Goal: Task Accomplishment & Management: Manage account settings

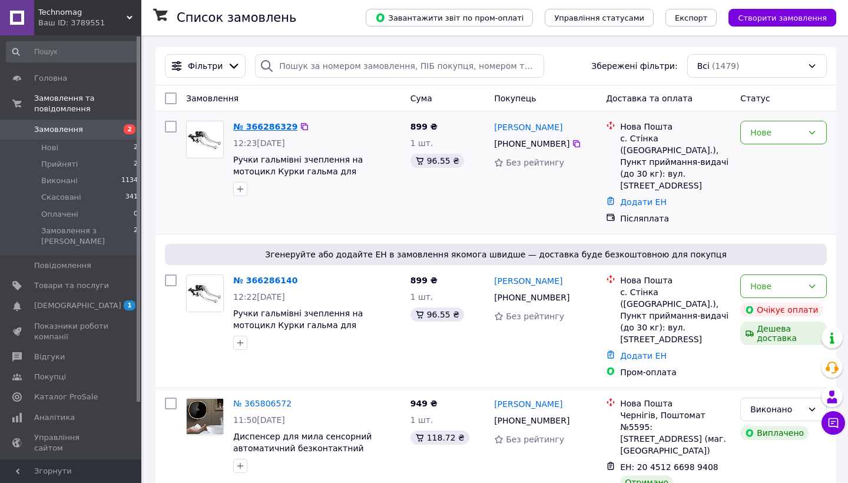
click at [280, 123] on link "№ 366286329" at bounding box center [265, 126] width 64 height 9
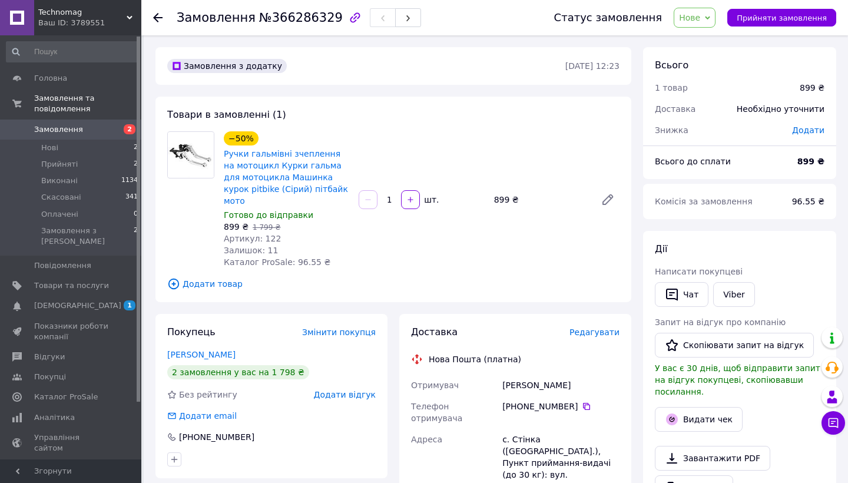
click at [155, 16] on use at bounding box center [157, 17] width 9 height 9
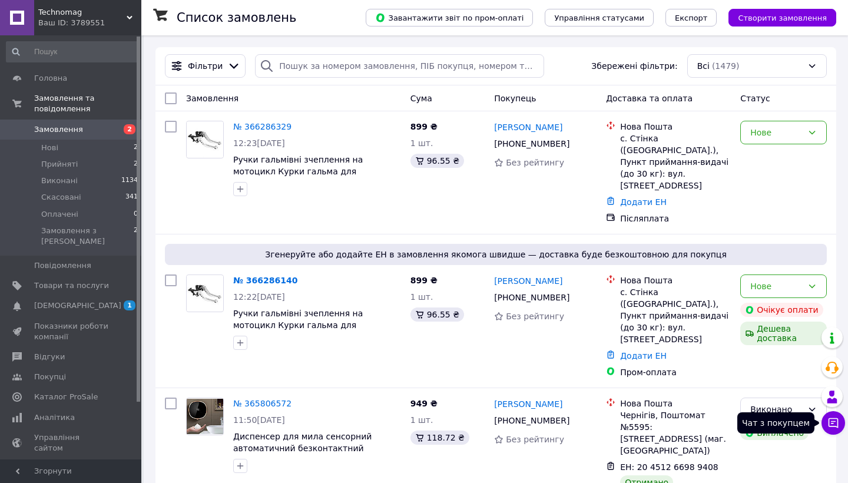
click at [833, 421] on icon at bounding box center [834, 423] width 10 height 10
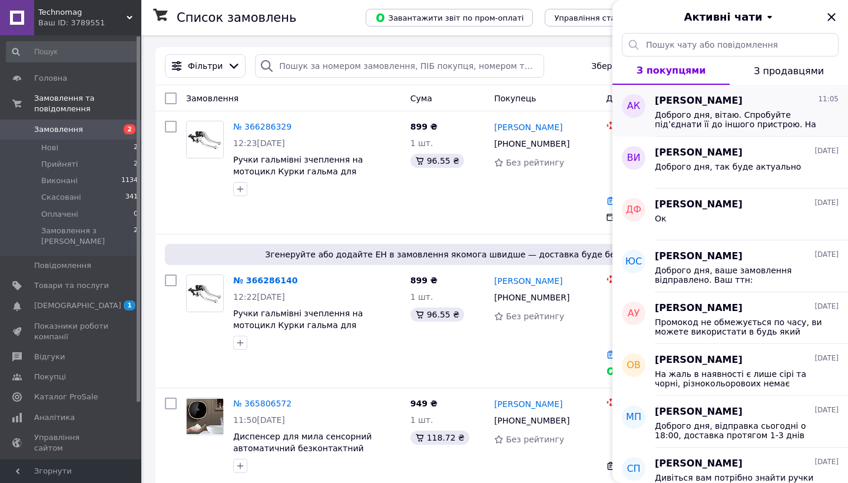
click at [755, 118] on span "Доброго дня, вітаю. Спробуйте підʼєднати її до іншого пристрою. На жаль гаранті…" at bounding box center [738, 119] width 167 height 19
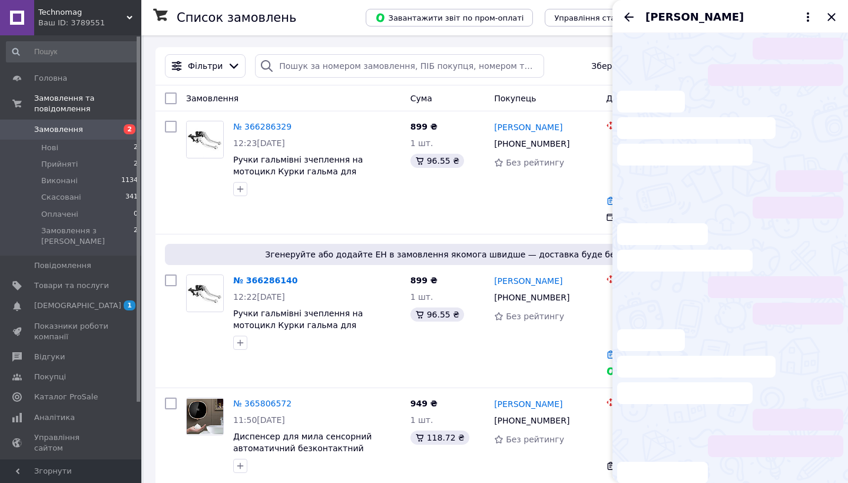
scroll to position [1673, 0]
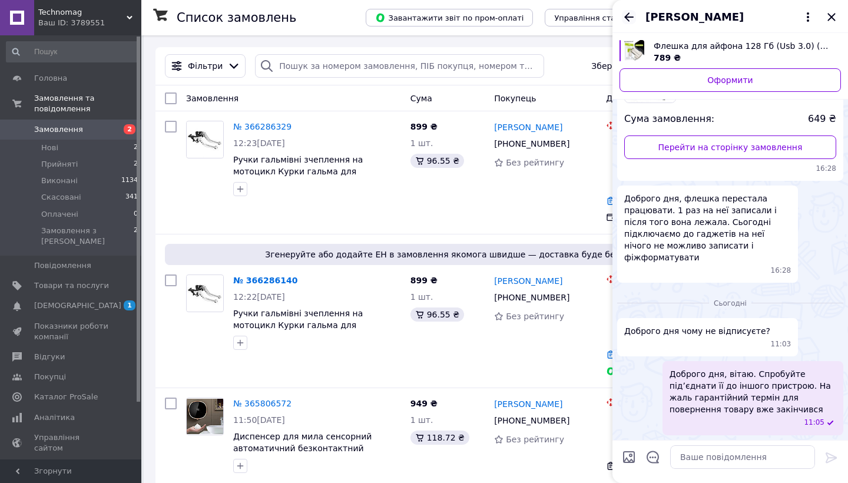
click at [630, 14] on icon "Назад" at bounding box center [629, 17] width 14 height 14
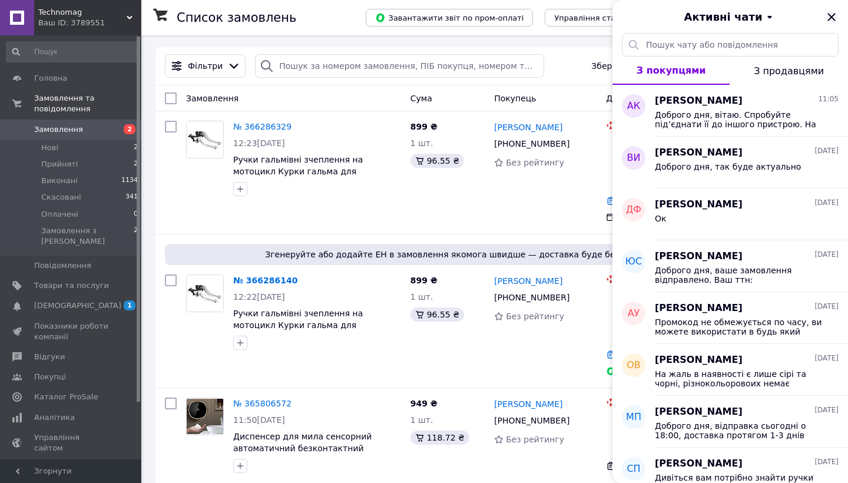
click at [831, 18] on icon "Закрити" at bounding box center [832, 17] width 8 height 8
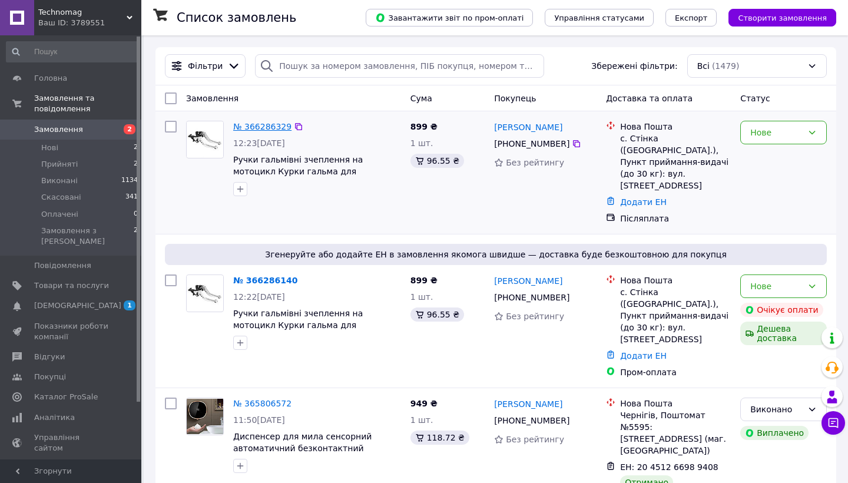
click at [259, 131] on link "№ 366286329" at bounding box center [262, 126] width 58 height 9
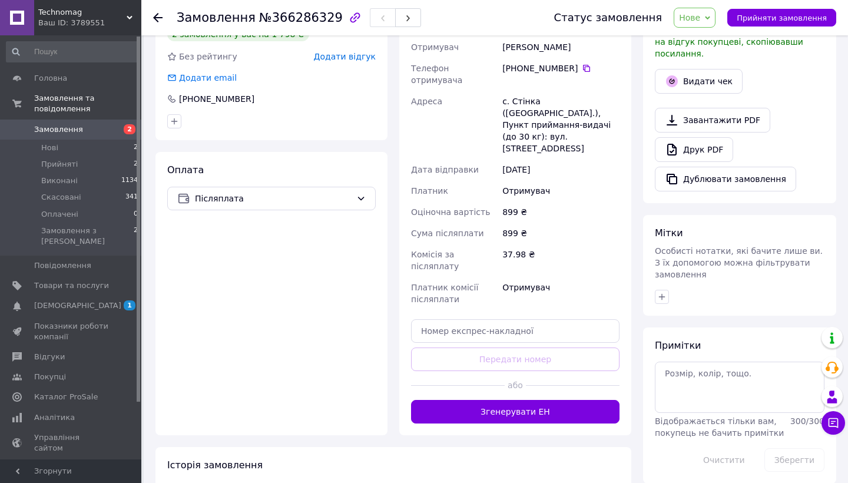
scroll to position [337, 0]
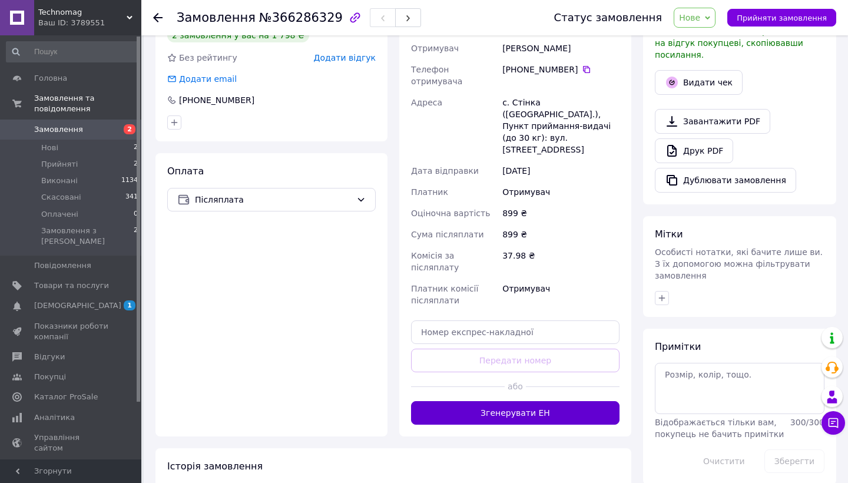
click at [458, 401] on button "Згенерувати ЕН" at bounding box center [515, 413] width 209 height 24
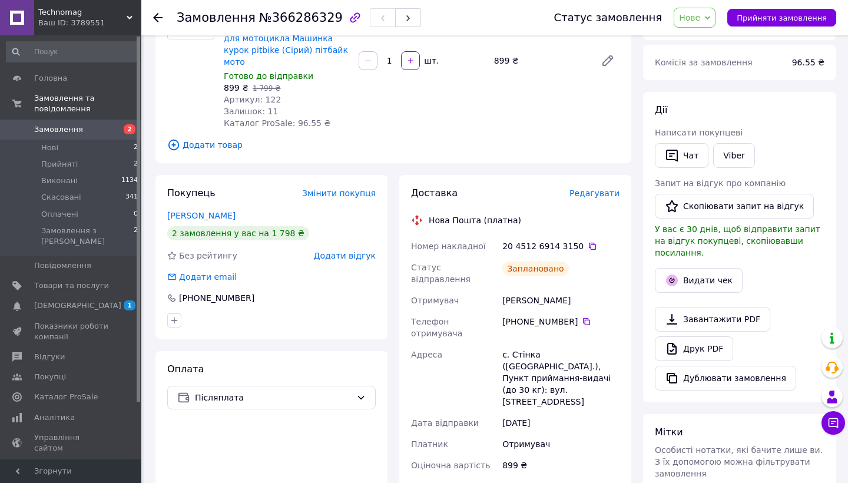
scroll to position [136, 0]
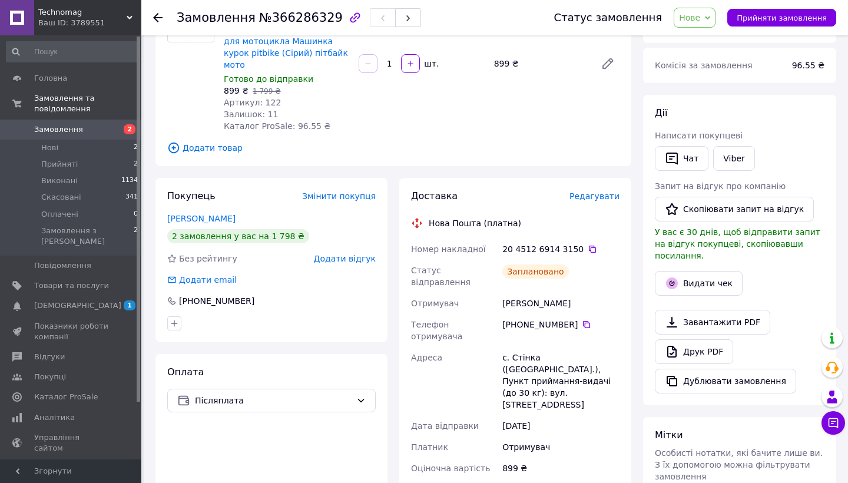
click at [158, 15] on icon at bounding box center [157, 17] width 9 height 9
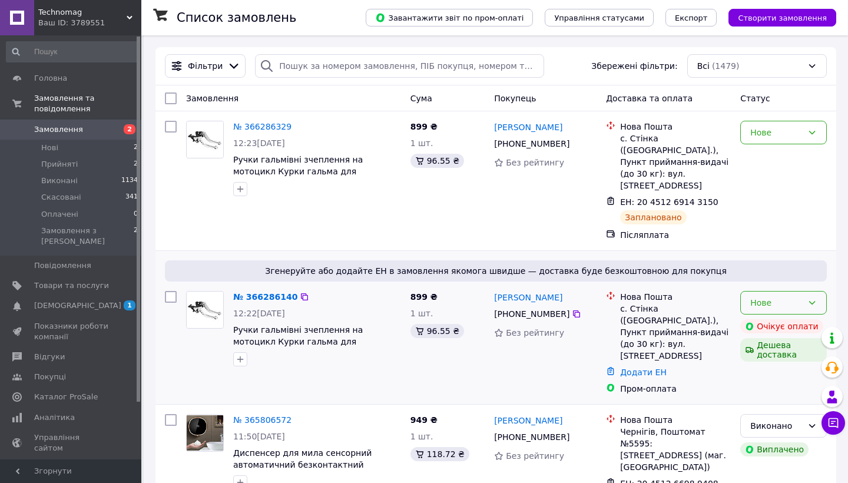
click at [814, 301] on icon at bounding box center [813, 303] width 6 height 4
click at [55, 300] on span "[DEMOGRAPHIC_DATA]" at bounding box center [77, 305] width 87 height 11
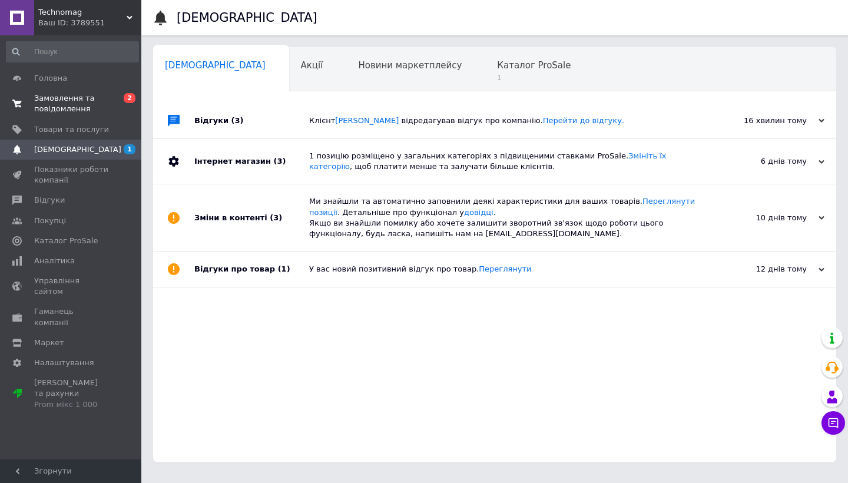
click at [53, 111] on span "Замовлення та повідомлення" at bounding box center [71, 103] width 75 height 21
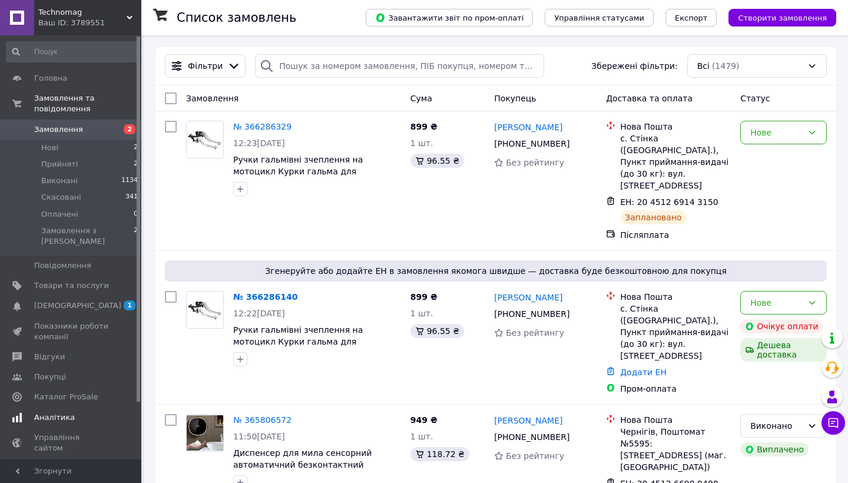
click at [47, 352] on span "Відгуки" at bounding box center [49, 357] width 31 height 11
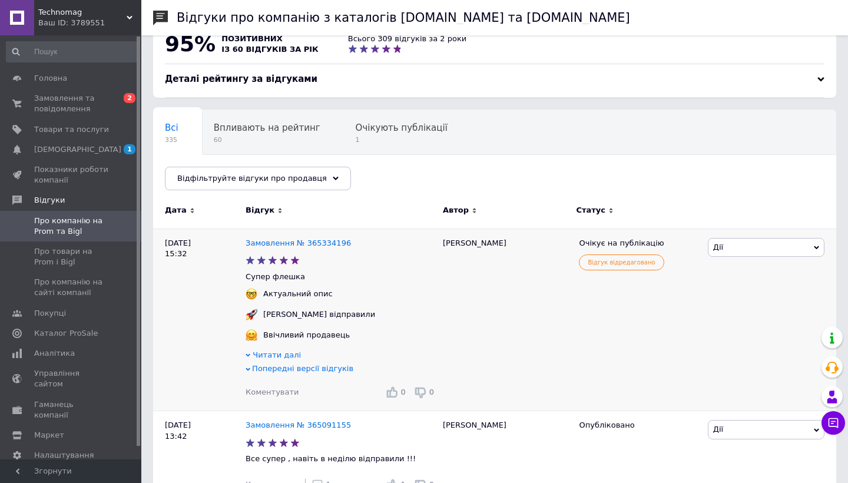
scroll to position [31, 0]
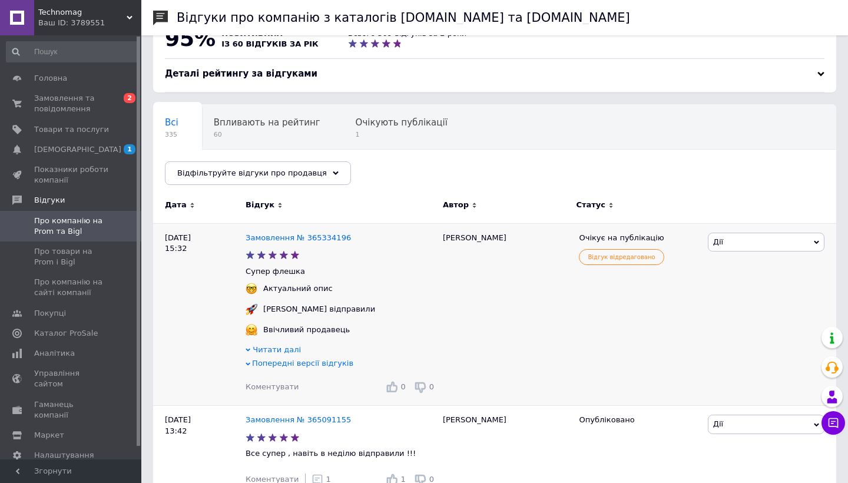
click at [815, 240] on icon at bounding box center [816, 242] width 5 height 5
click at [398, 392] on use at bounding box center [392, 387] width 11 height 11
click at [398, 386] on icon at bounding box center [392, 387] width 12 height 12
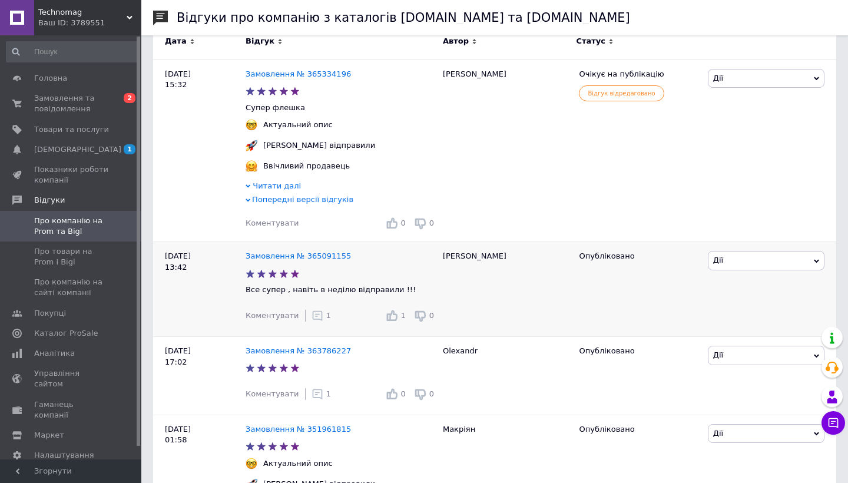
scroll to position [197, 0]
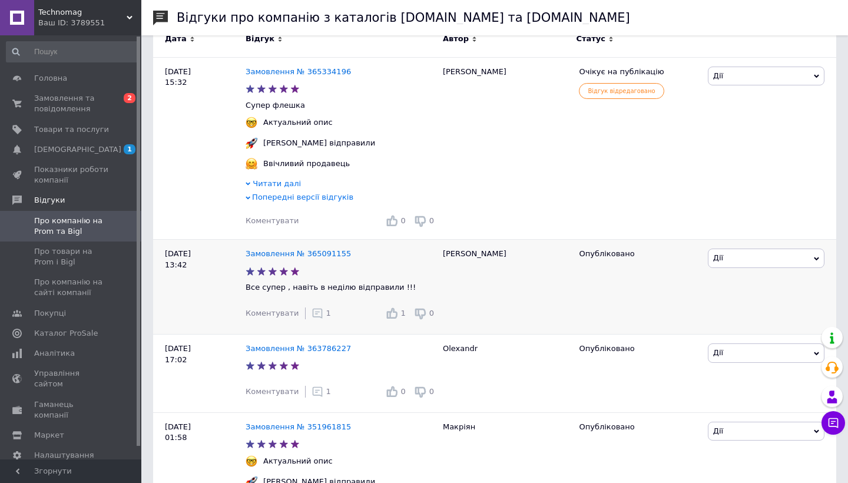
click at [312, 313] on icon at bounding box center [318, 314] width 12 height 12
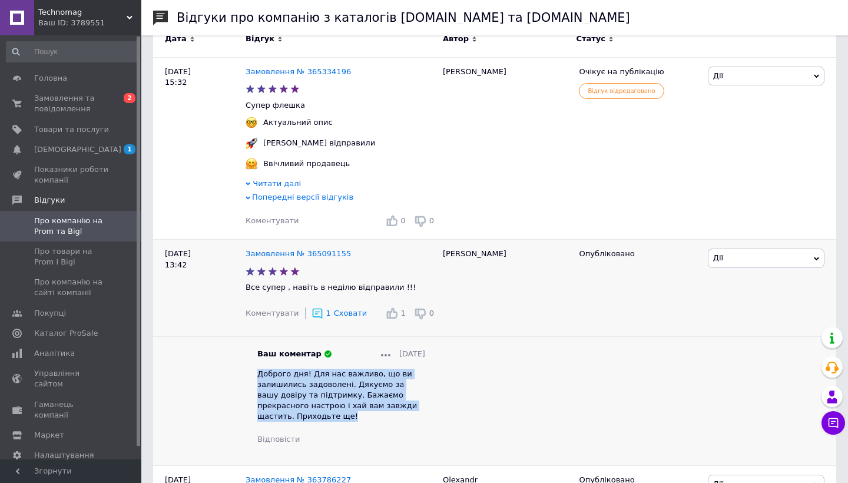
drag, startPoint x: 243, startPoint y: 374, endPoint x: 461, endPoint y: 401, distance: 219.7
click at [425, 401] on div "Ваш коментар [DATE] Доброго дня! Для нас важливо, що ви залишились задоволені. …" at bounding box center [341, 396] width 168 height 95
copy span "Доброго дня! Для нас важливо, що ви залишились задоволені. Дякуємо за вашу дові…"
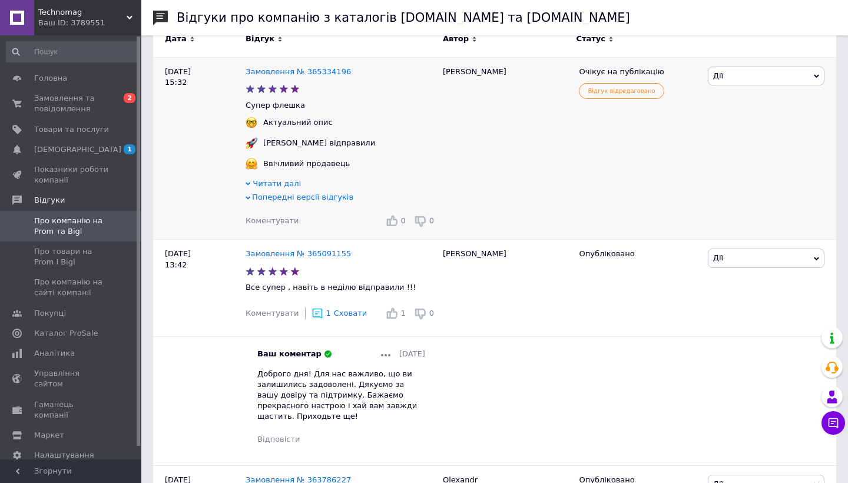
click at [256, 222] on span "Коментувати" at bounding box center [272, 220] width 53 height 9
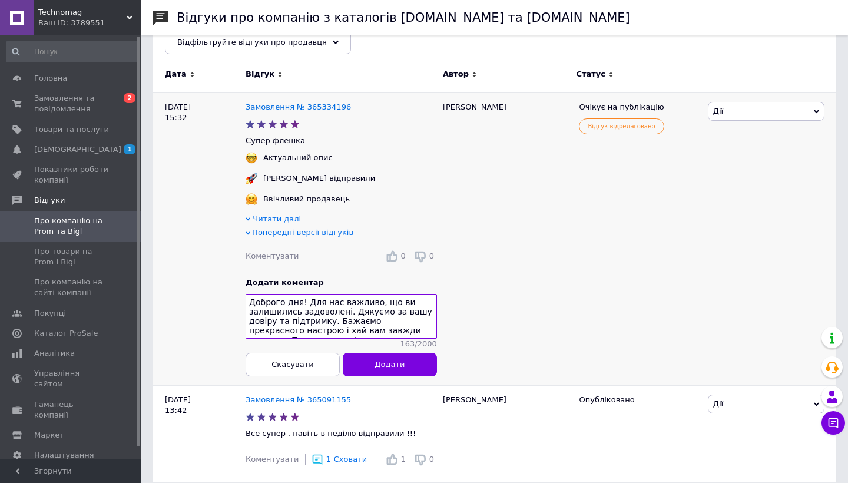
scroll to position [163, 0]
click at [287, 302] on textarea "Доброго дня! Для нас важливо, що ви залишились задоволені. Дякуємо за вашу дові…" at bounding box center [341, 315] width 191 height 45
click at [285, 302] on textarea "Доброго дня! Для нас важливо, що ви залишились задоволені. Дякуємо за вашу дові…" at bounding box center [341, 315] width 191 height 45
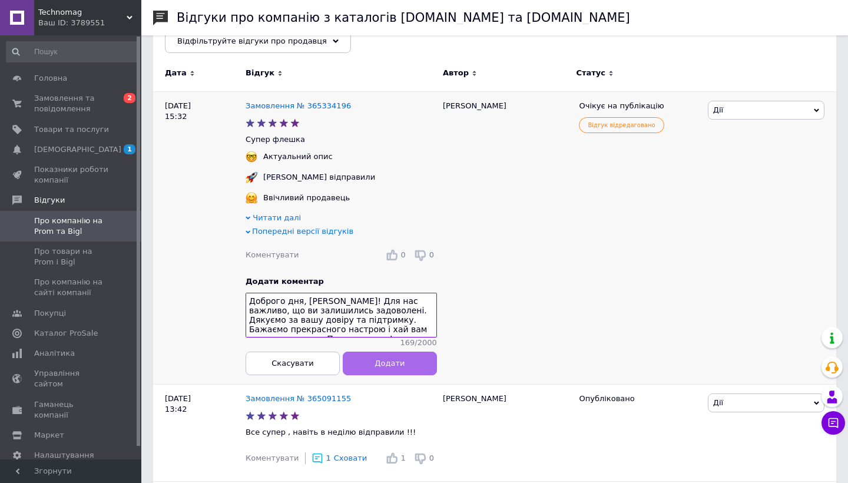
type textarea "Доброго дня, [PERSON_NAME]! Для нас важливо, що ви залишились задоволені. Дякує…"
click at [410, 364] on button "Додати" at bounding box center [390, 364] width 94 height 24
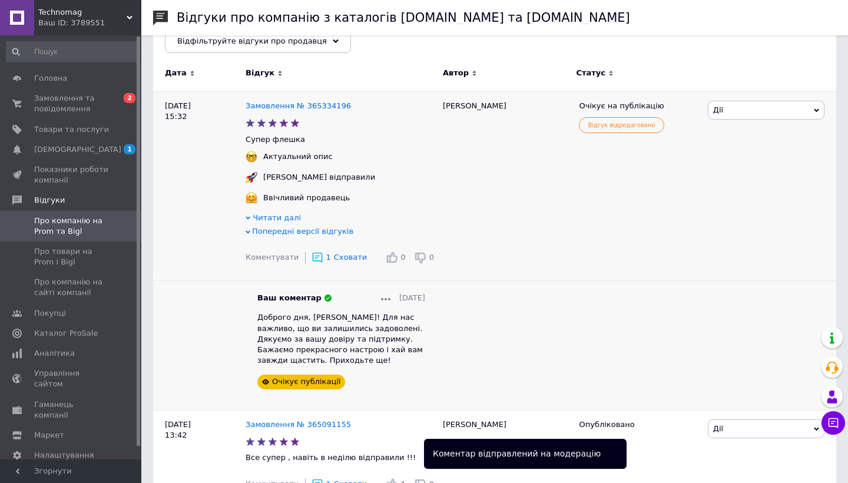
click at [398, 257] on icon at bounding box center [392, 257] width 12 height 12
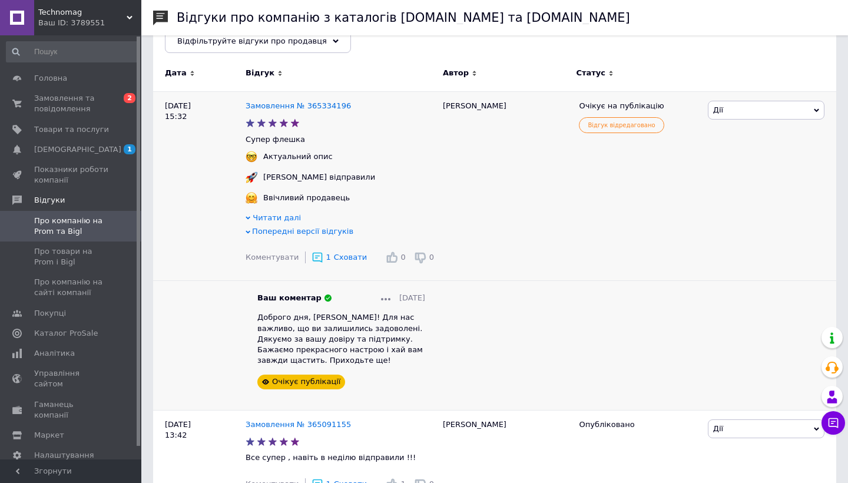
click at [812, 110] on span "Дії" at bounding box center [766, 110] width 117 height 19
click at [635, 166] on div "Очікує на публікацію Відгук відредаговано" at bounding box center [638, 250] width 131 height 319
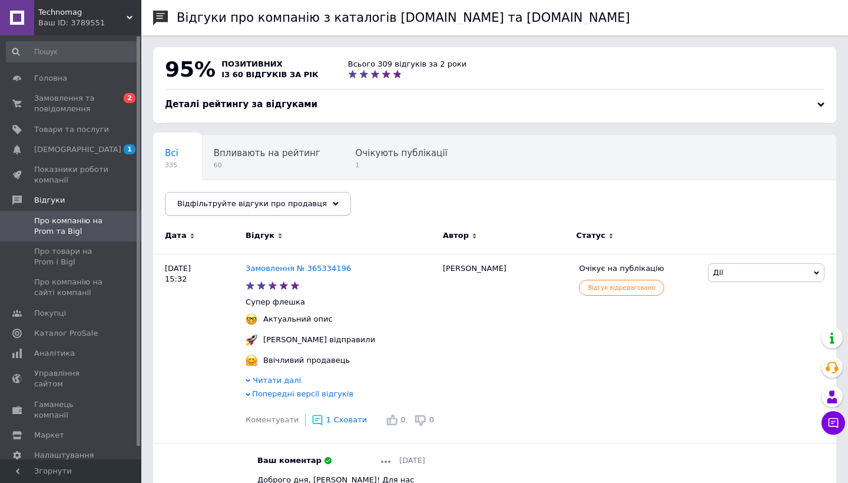
scroll to position [0, 0]
click at [57, 105] on span "Замовлення та повідомлення" at bounding box center [71, 103] width 75 height 21
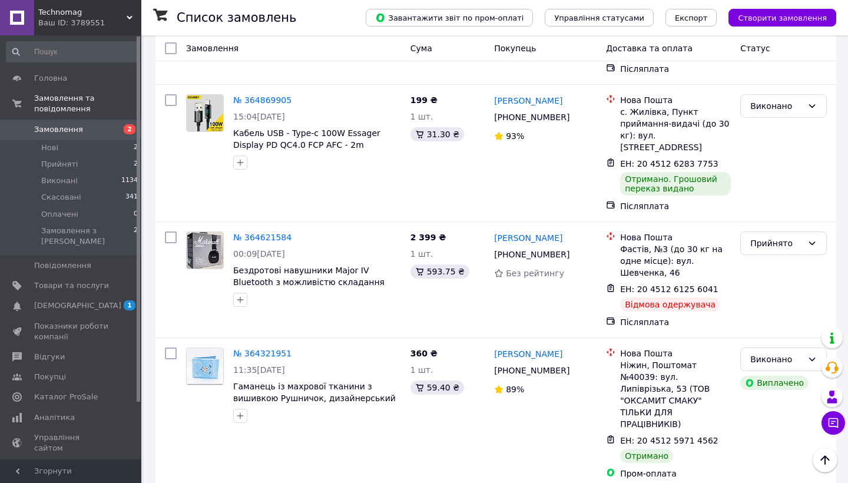
scroll to position [940, 0]
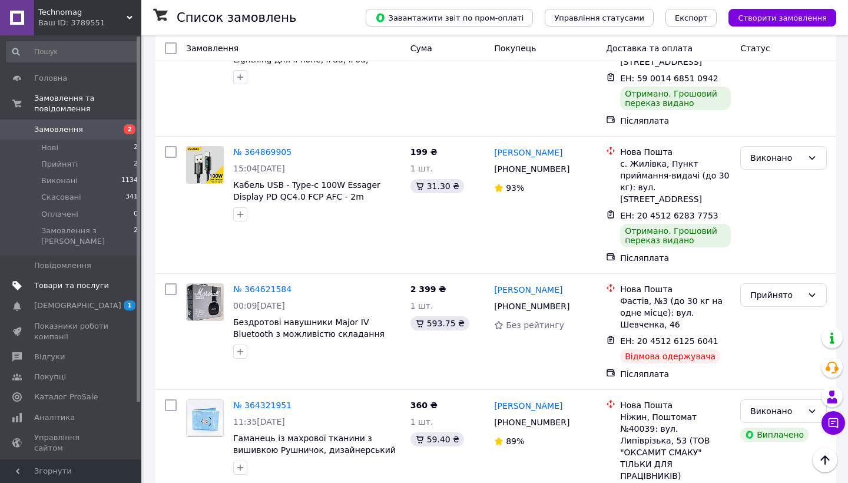
click at [68, 280] on span "Товари та послуги" at bounding box center [71, 285] width 75 height 11
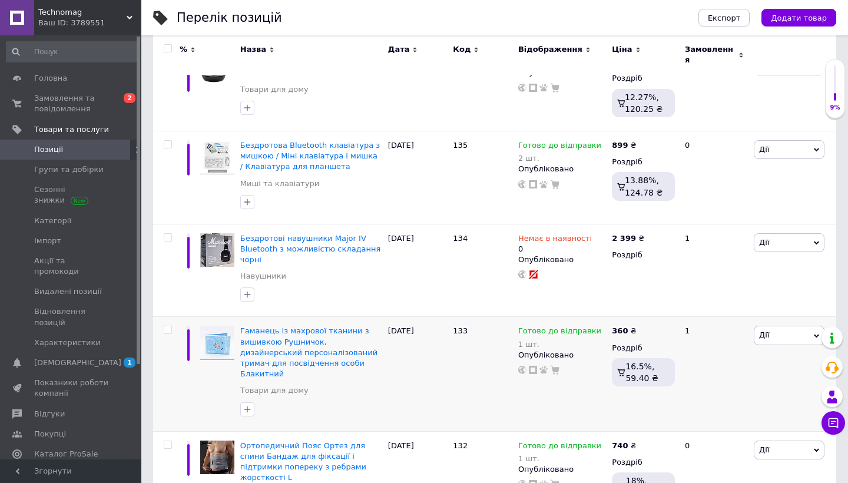
scroll to position [425, 0]
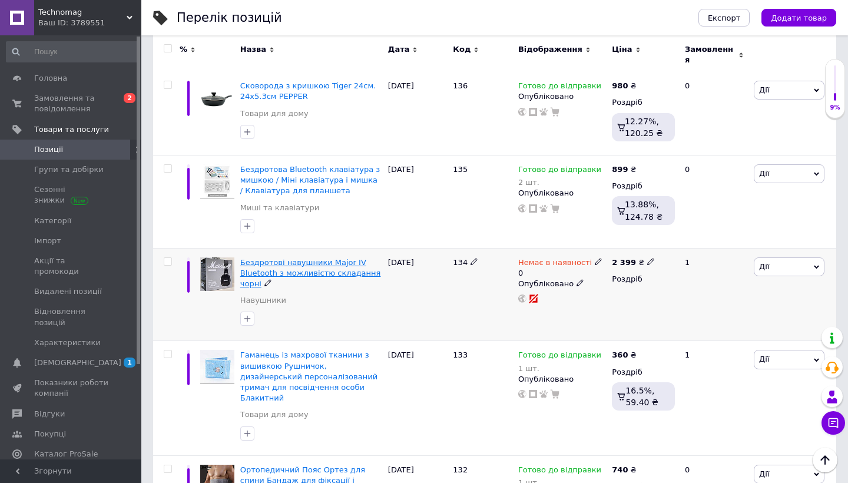
click at [298, 258] on span "Бездротові навушники Major IV Bluetooth з можливістю складання чорні" at bounding box center [310, 273] width 141 height 30
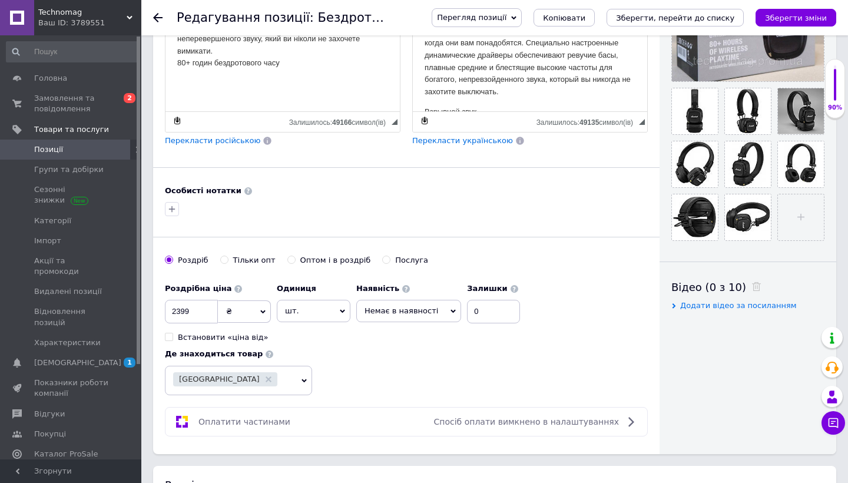
scroll to position [374, 0]
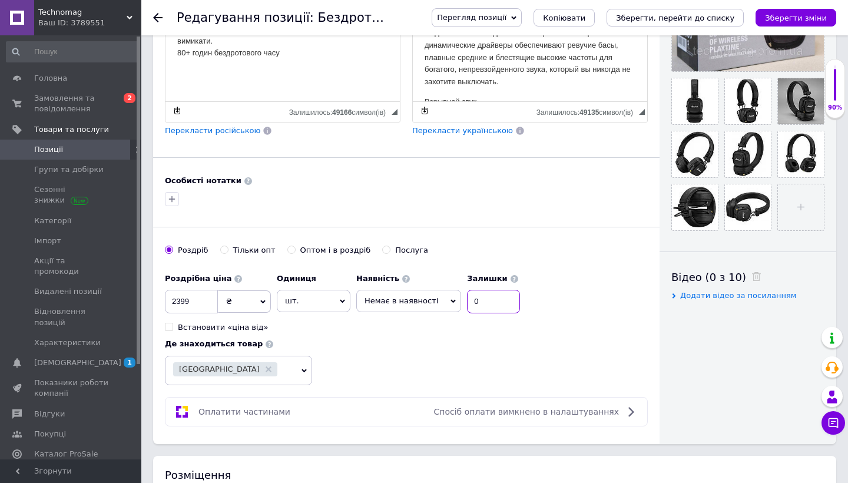
click at [477, 297] on input "0" at bounding box center [493, 302] width 53 height 24
type input "1"
click at [451, 301] on icon at bounding box center [453, 301] width 5 height 5
click at [405, 360] on li "Готово до відправки" at bounding box center [409, 359] width 104 height 16
click at [193, 300] on input "2399" at bounding box center [191, 302] width 53 height 24
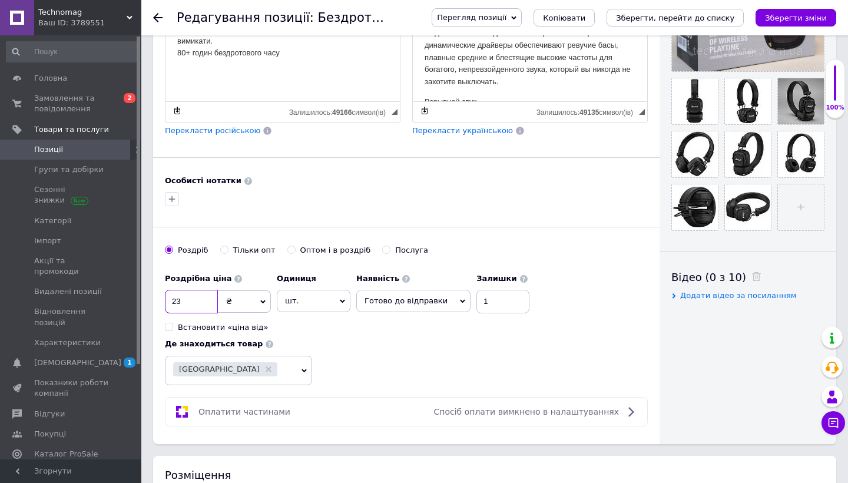
type input "2"
type input "2890"
click at [801, 15] on icon "Зберегти зміни" at bounding box center [796, 18] width 62 height 9
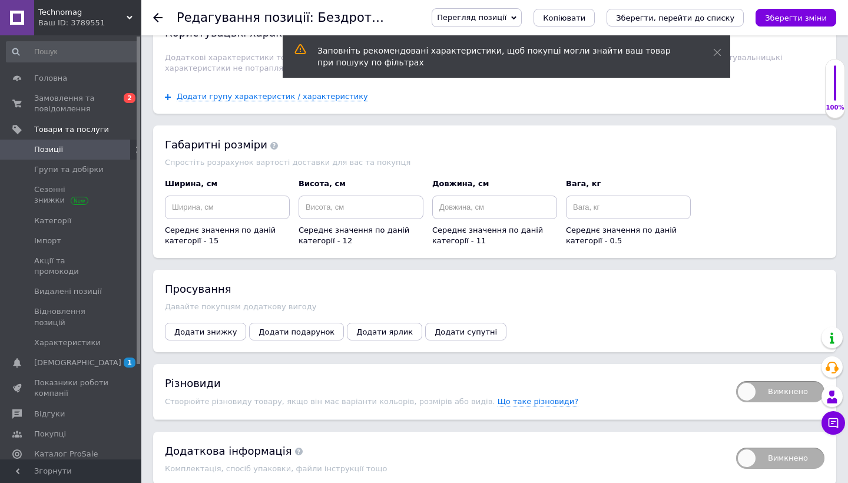
scroll to position [1494, 0]
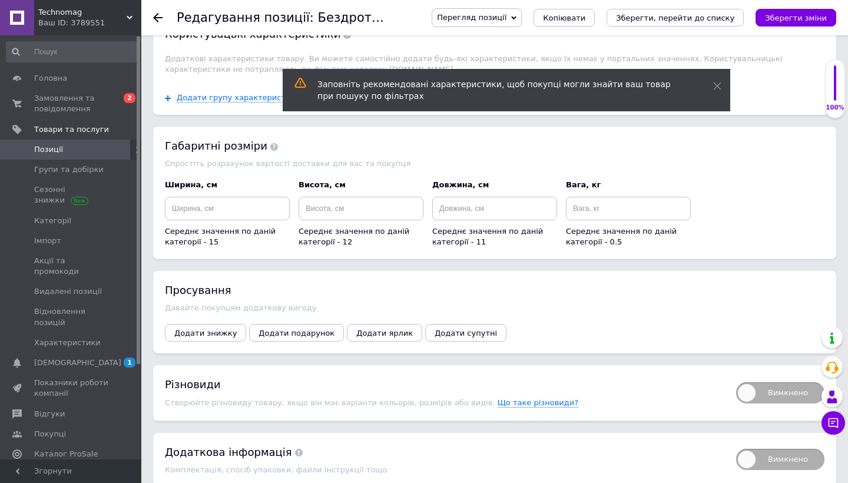
click at [156, 18] on use at bounding box center [157, 17] width 9 height 9
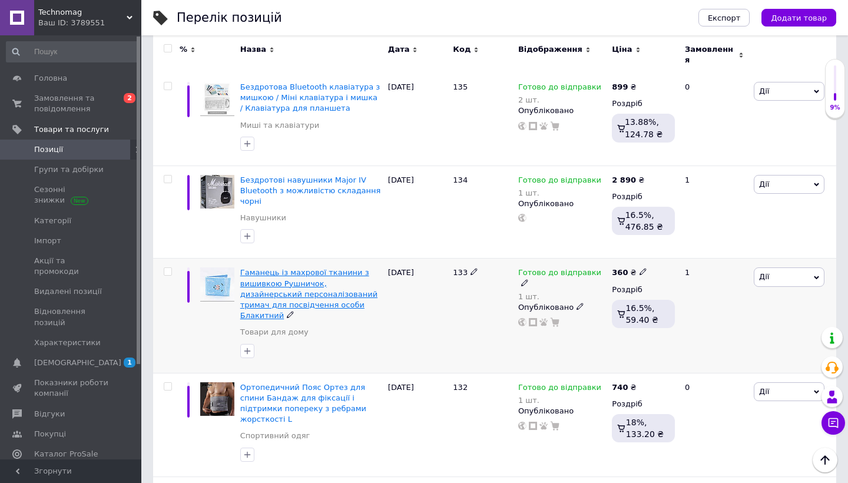
scroll to position [530, 0]
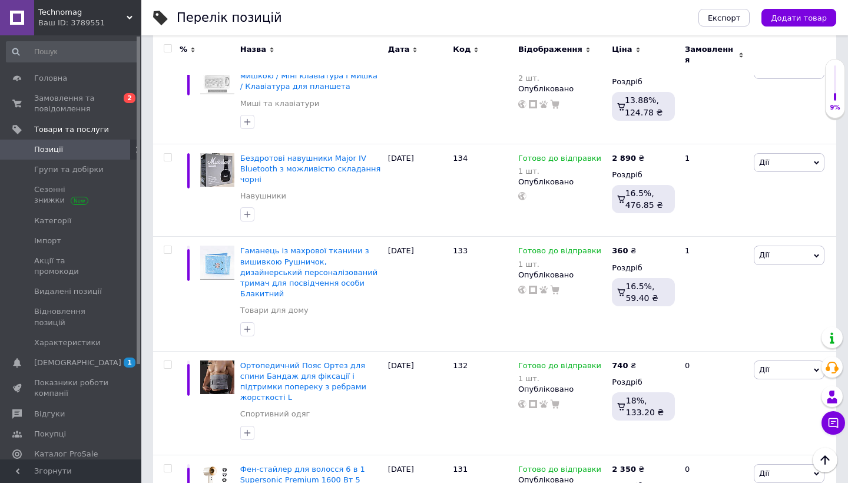
click at [65, 358] on span "[DEMOGRAPHIC_DATA]" at bounding box center [77, 363] width 87 height 11
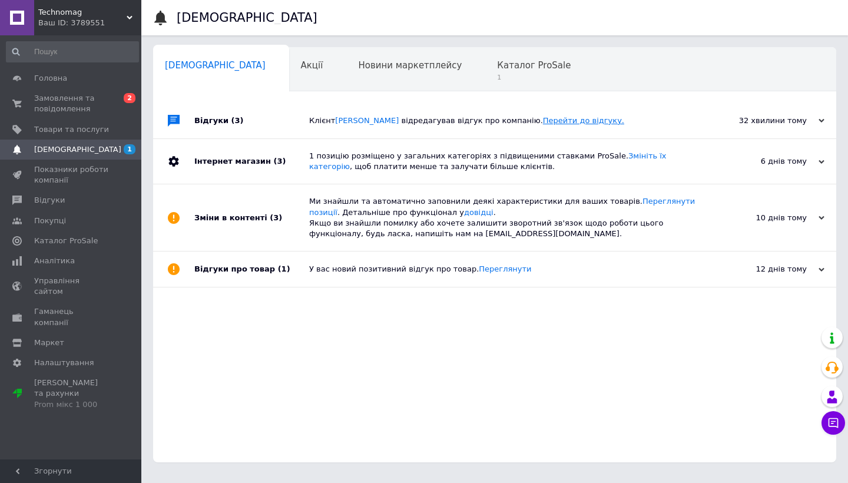
click at [559, 121] on link "Перейти до відгуку." at bounding box center [583, 120] width 81 height 9
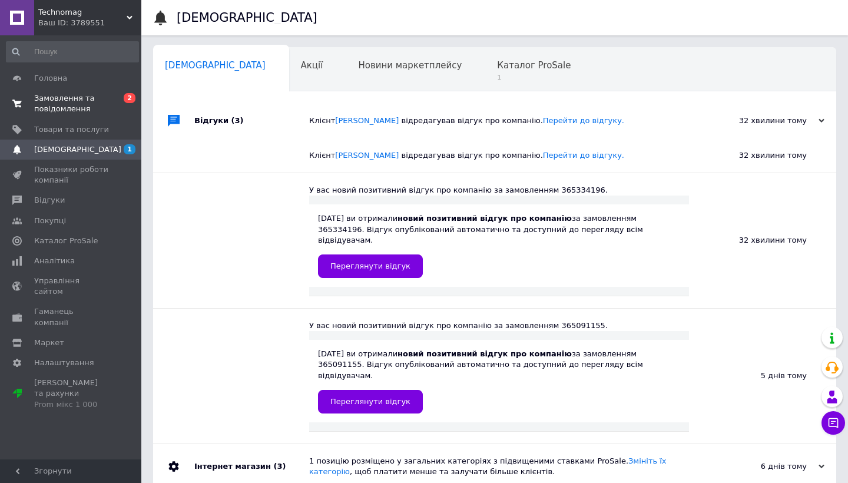
click at [67, 106] on span "Замовлення та повідомлення" at bounding box center [71, 103] width 75 height 21
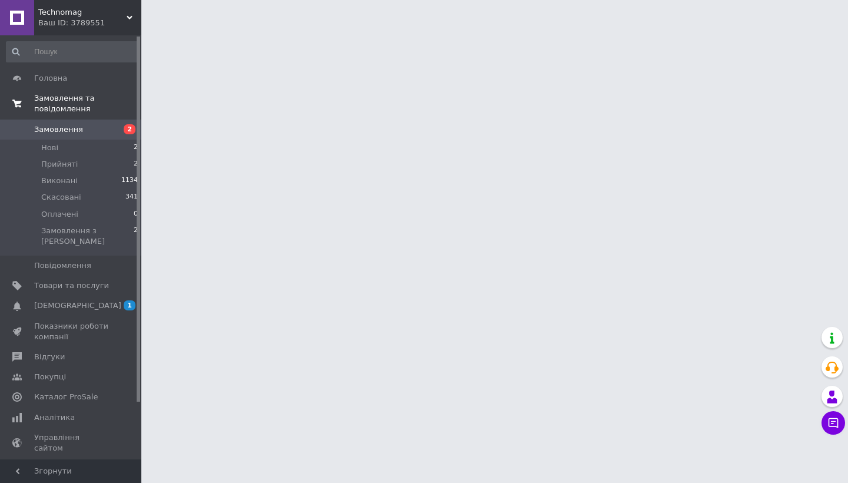
click at [67, 107] on span "Замовлення та повідомлення" at bounding box center [87, 103] width 107 height 21
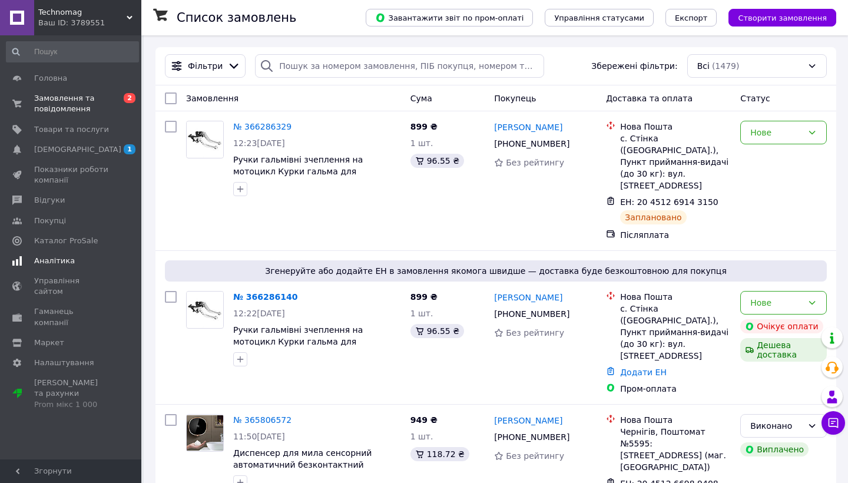
click at [47, 259] on span "Аналітика" at bounding box center [54, 261] width 41 height 11
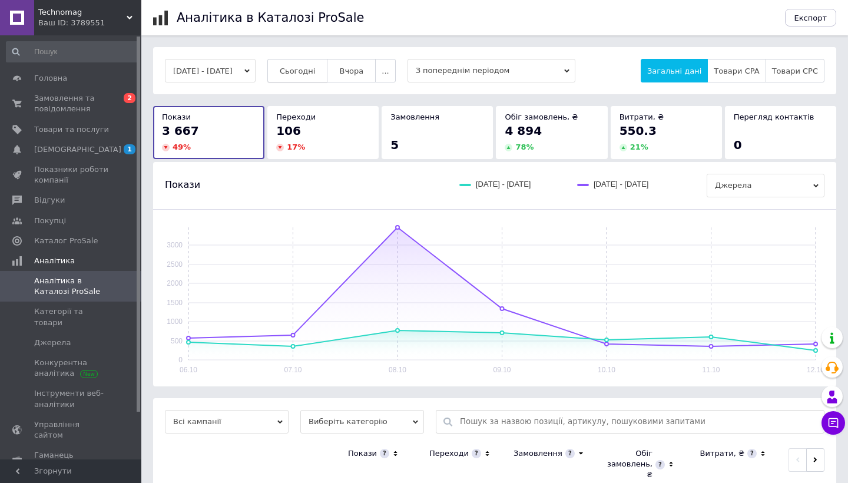
click at [316, 68] on span "Сьогодні" at bounding box center [298, 71] width 36 height 9
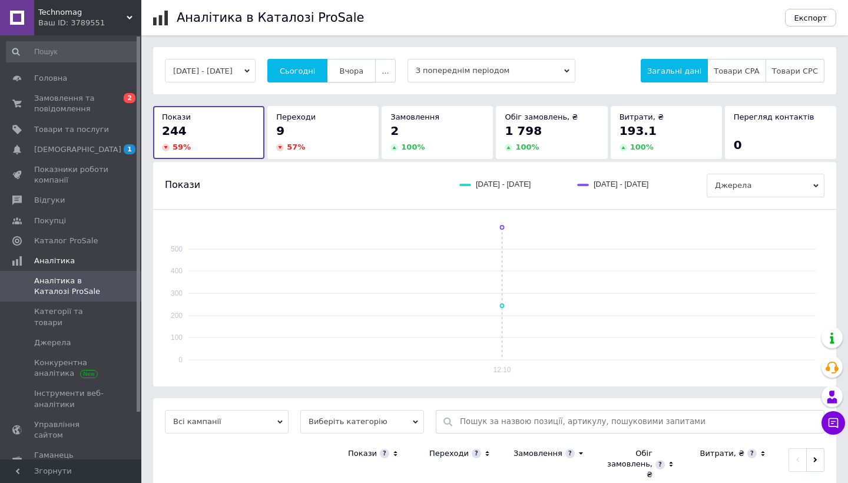
click at [364, 70] on span "Вчора" at bounding box center [351, 71] width 24 height 9
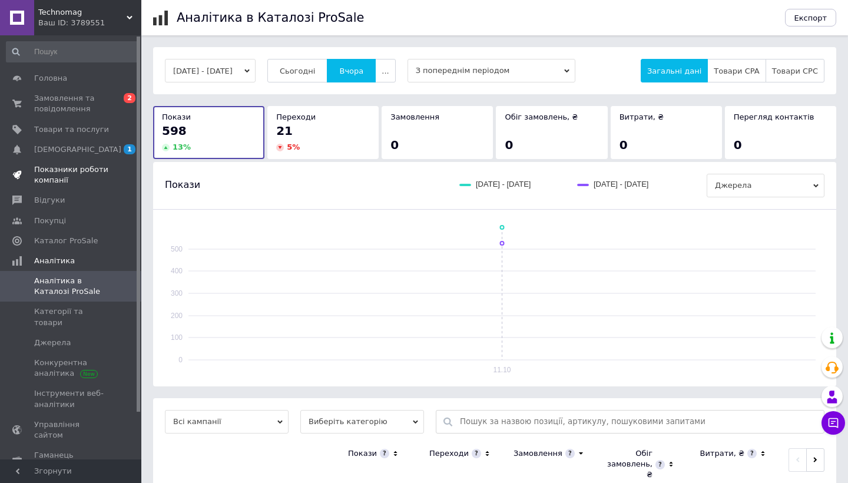
click at [44, 179] on span "Показники роботи компанії" at bounding box center [71, 174] width 75 height 21
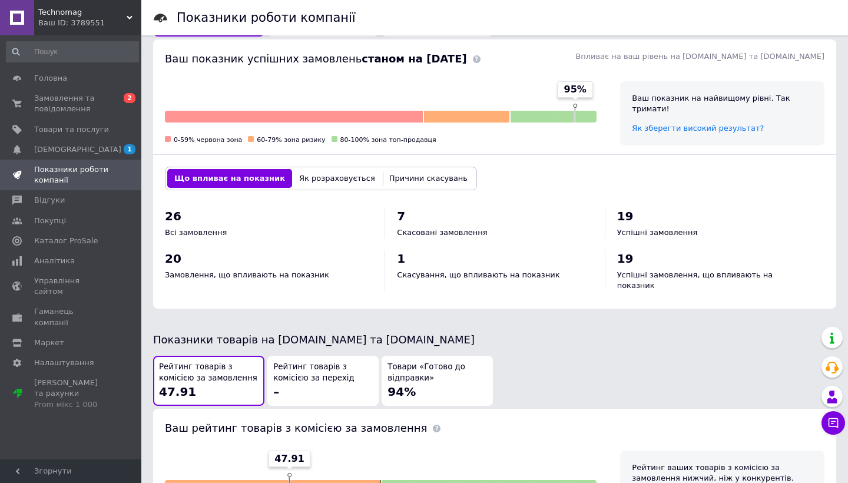
scroll to position [282, 0]
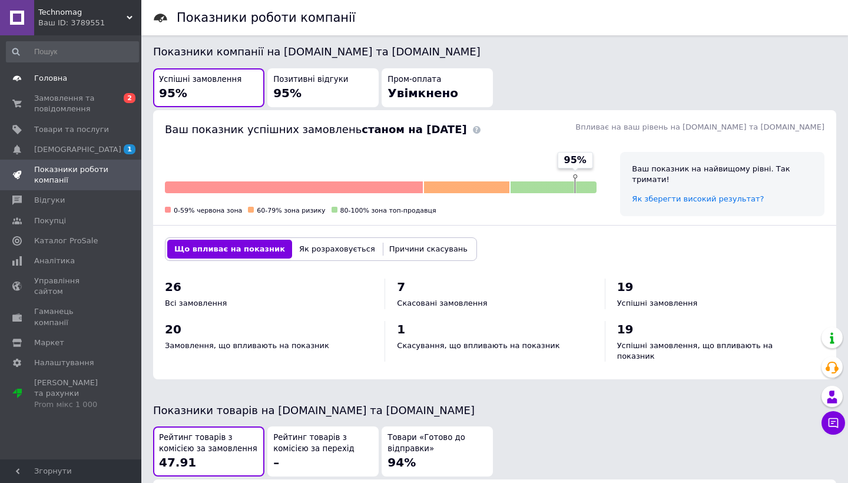
click at [48, 84] on link "Головна" at bounding box center [72, 78] width 145 height 20
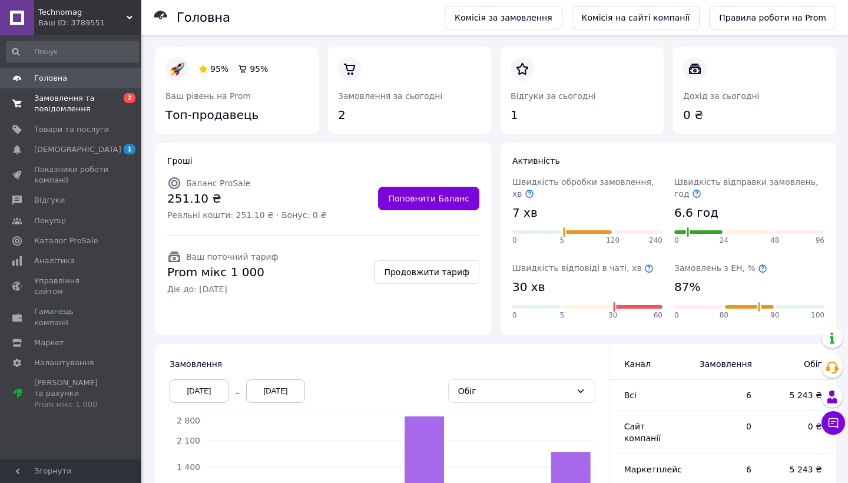
click at [52, 107] on span "Замовлення та повідомлення" at bounding box center [71, 103] width 75 height 21
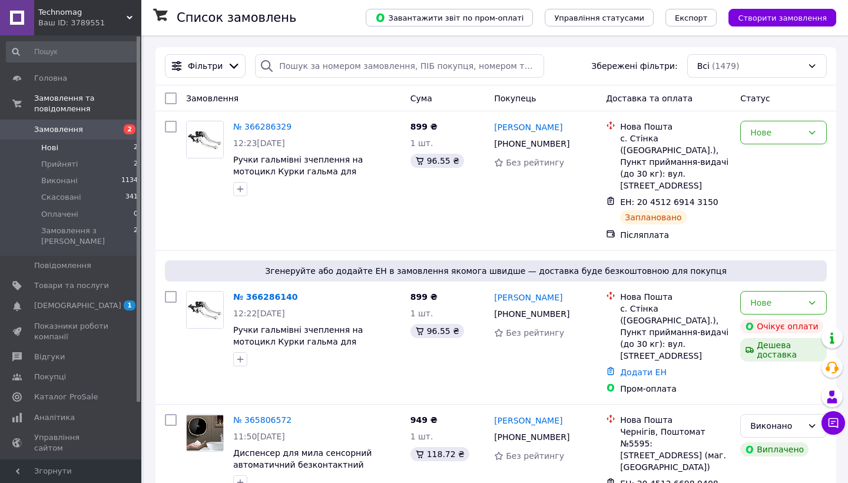
click at [45, 150] on span "Нові" at bounding box center [49, 148] width 17 height 11
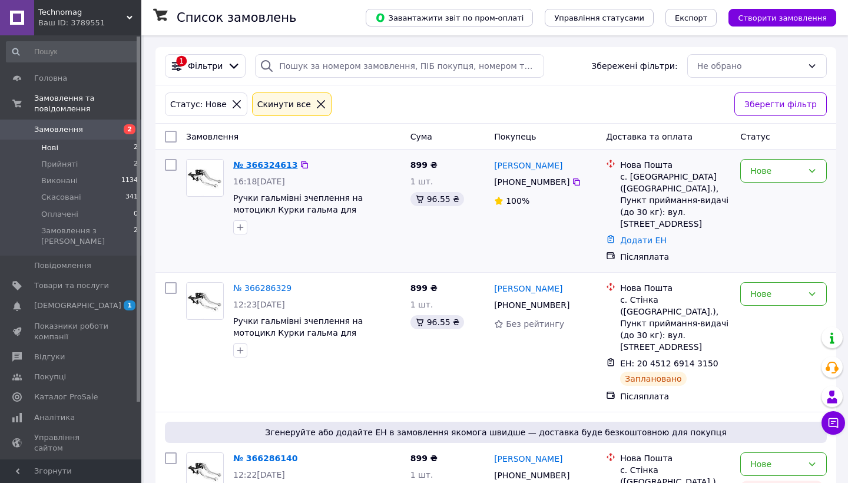
click at [256, 167] on link "№ 366324613" at bounding box center [265, 164] width 64 height 9
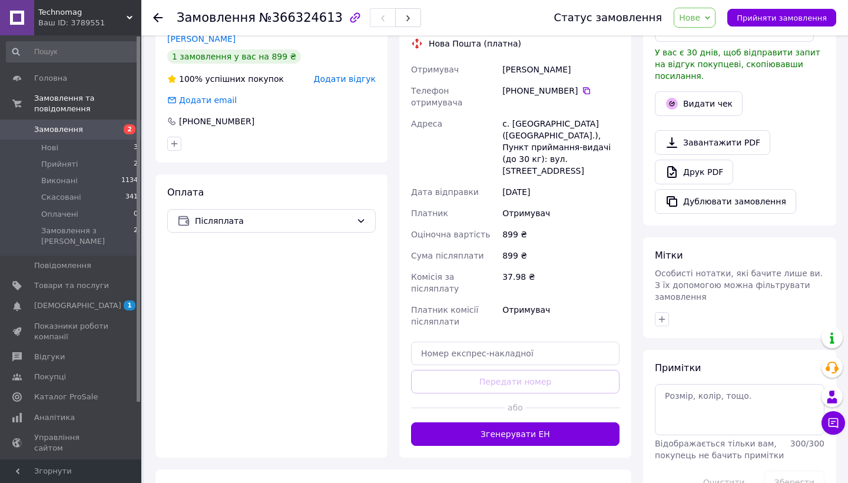
scroll to position [333, 0]
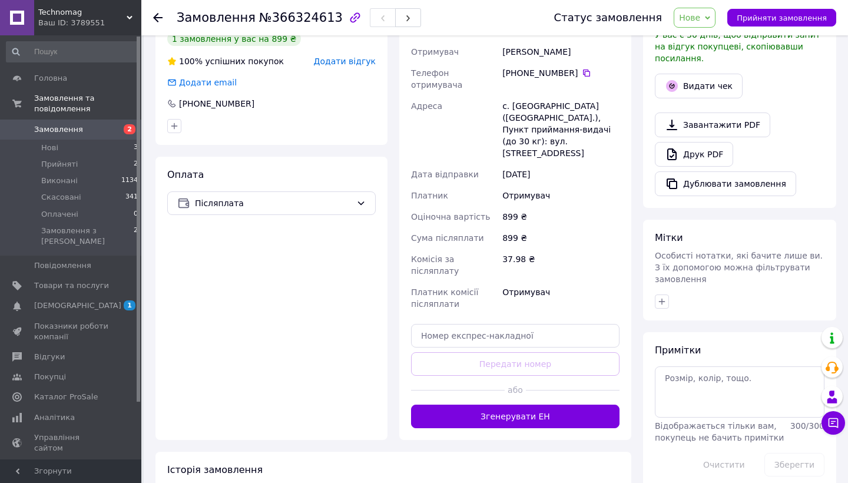
click at [465, 405] on button "Згенерувати ЕН" at bounding box center [515, 417] width 209 height 24
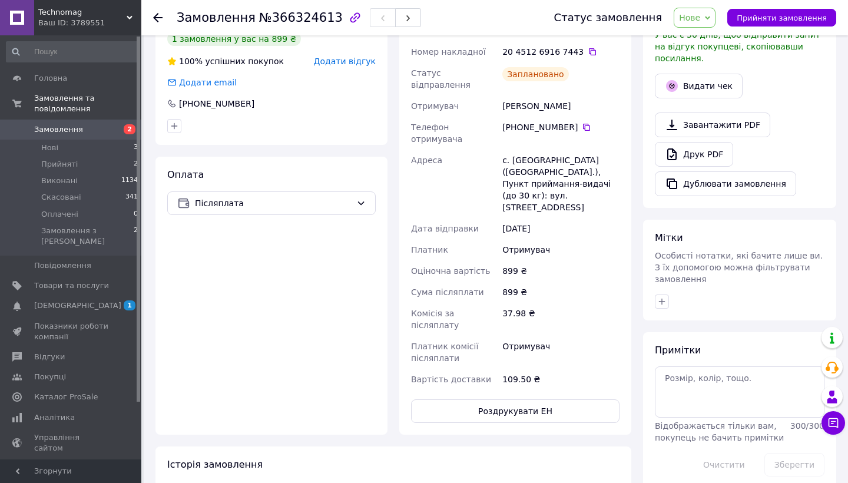
click at [160, 14] on icon at bounding box center [157, 17] width 9 height 9
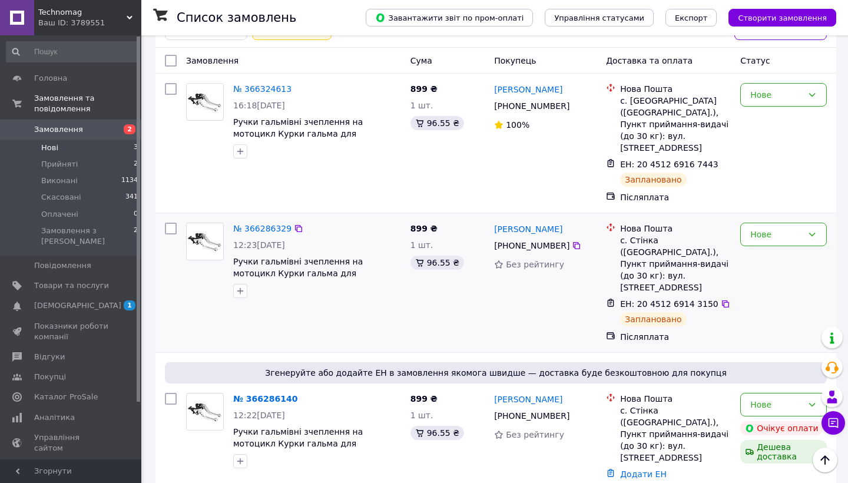
scroll to position [75, 0]
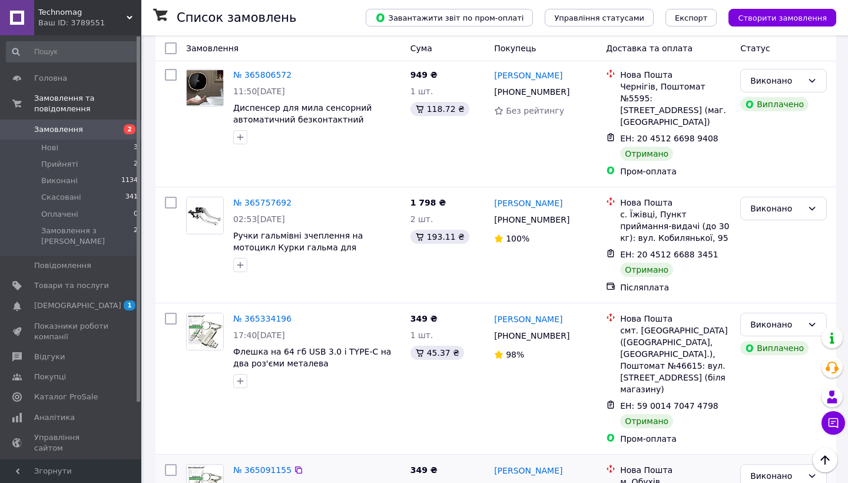
scroll to position [487, 0]
